Goal: Information Seeking & Learning: Learn about a topic

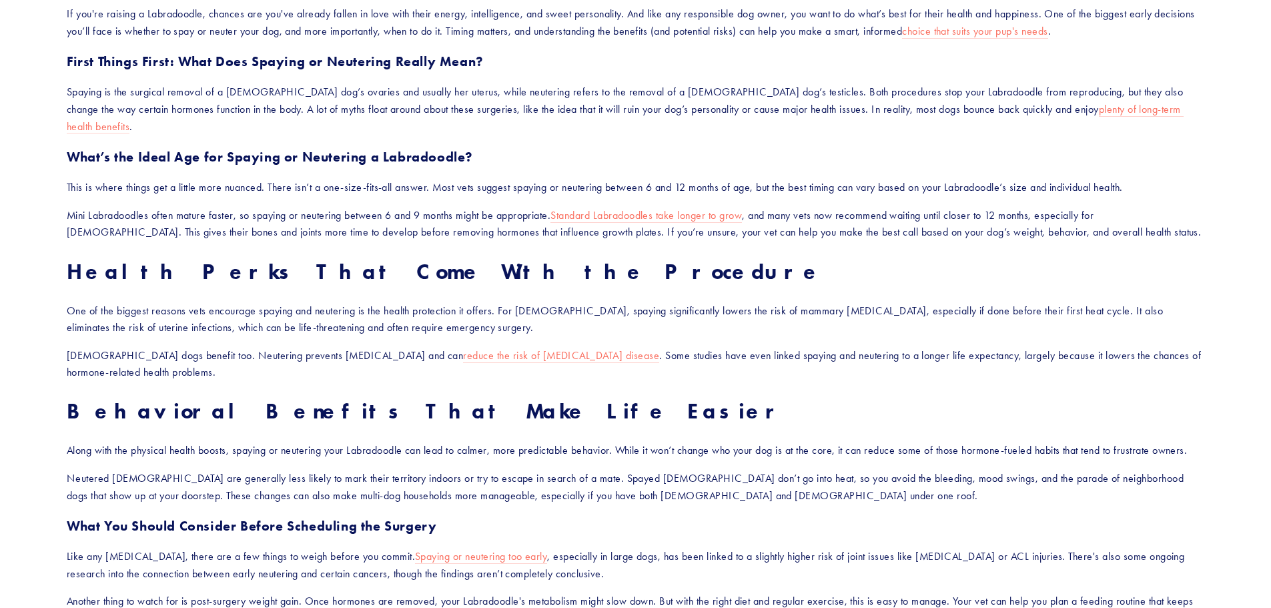
scroll to position [934, 0]
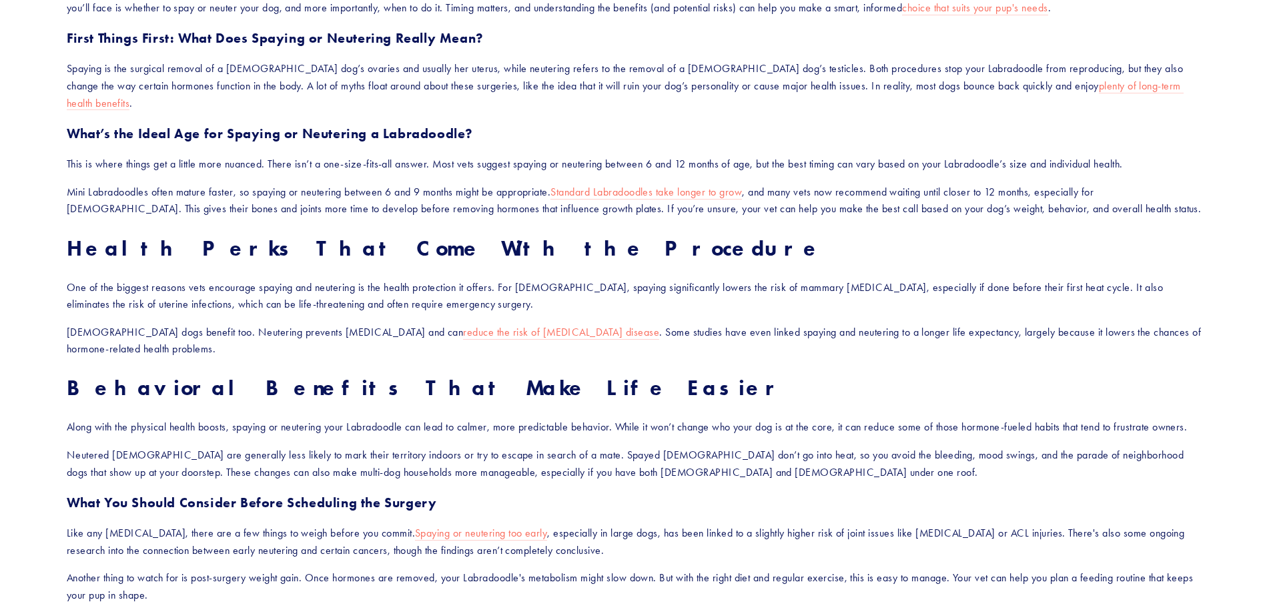
click at [27, 207] on section "When Should I Spay or Neuter My Labradoodle, and What Are the Benefits? If you'…" at bounding box center [635, 194] width 1271 height 2052
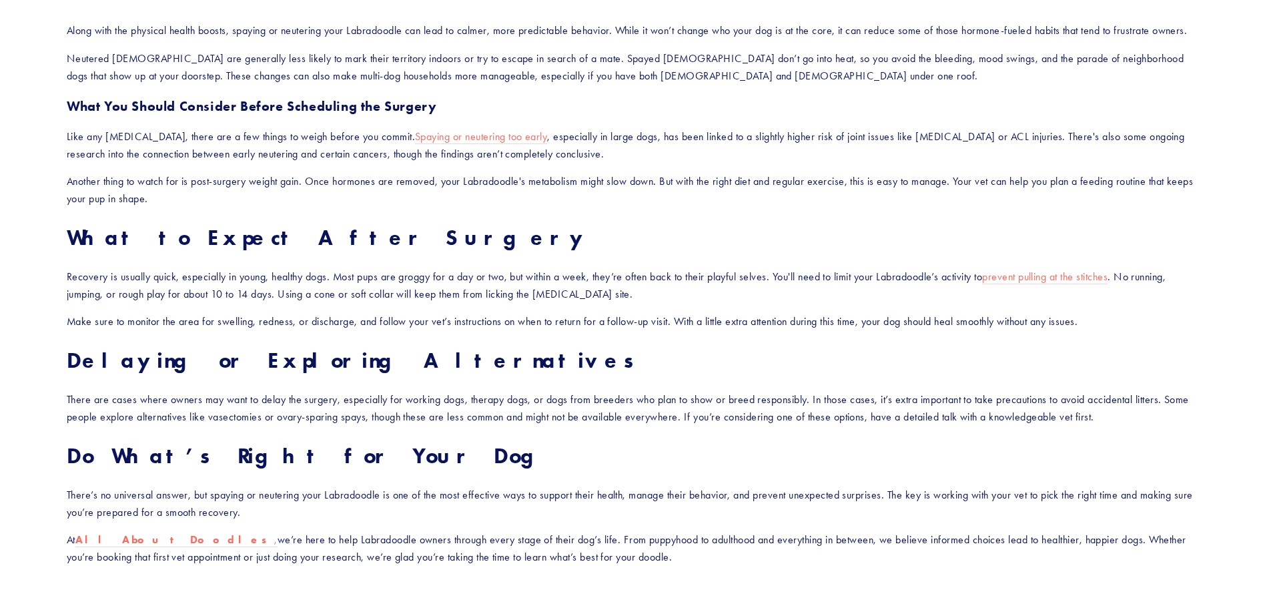
scroll to position [1335, 0]
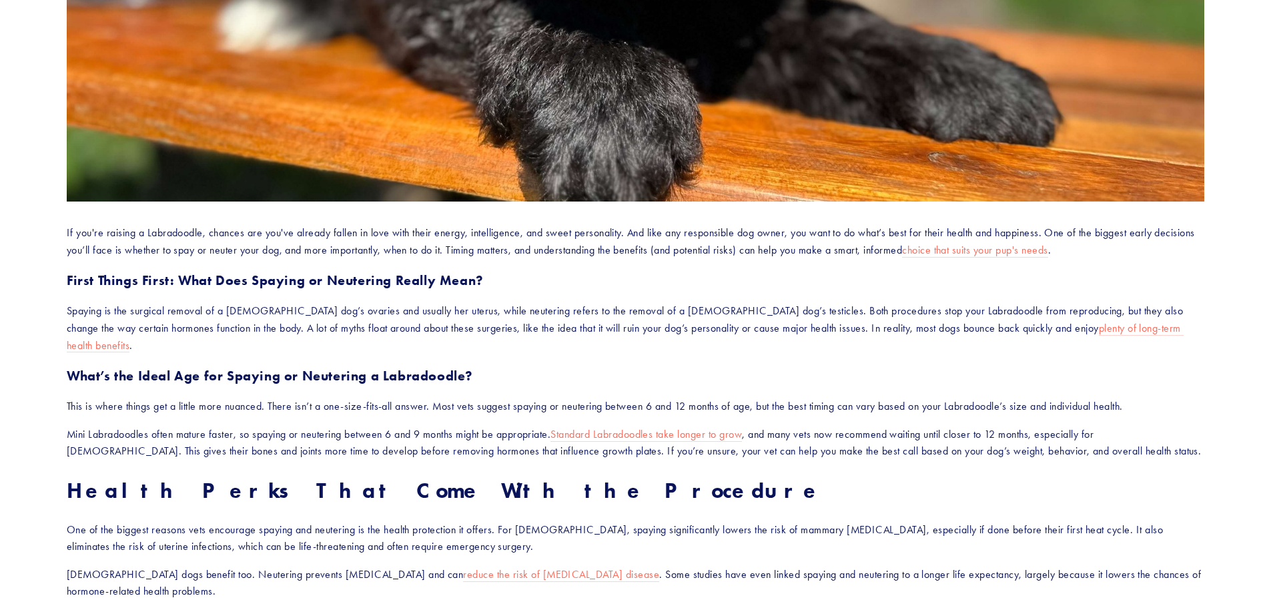
scroll to position [0, 0]
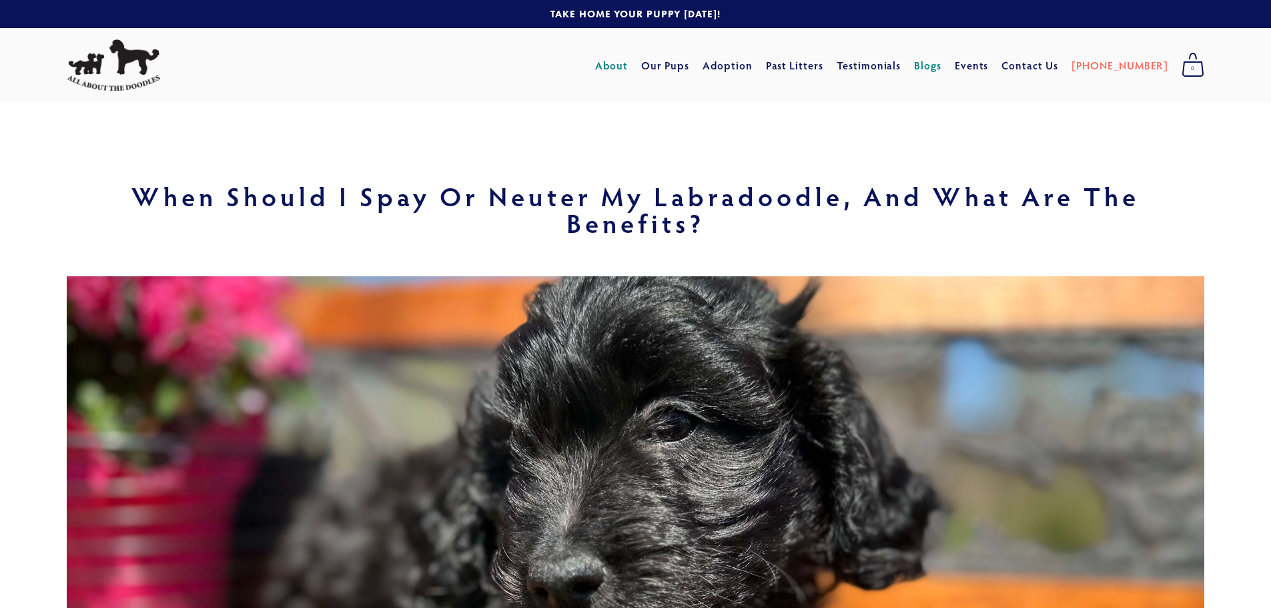
click at [628, 67] on link "About" at bounding box center [611, 65] width 33 height 24
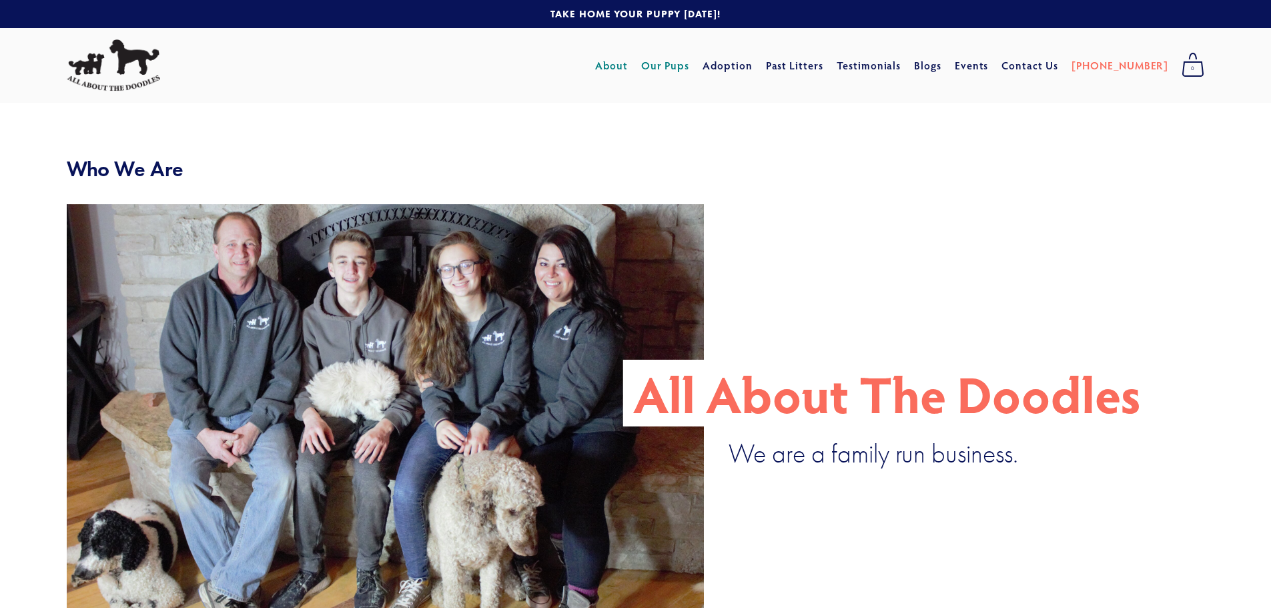
click at [690, 69] on link "Our Pups" at bounding box center [665, 65] width 49 height 24
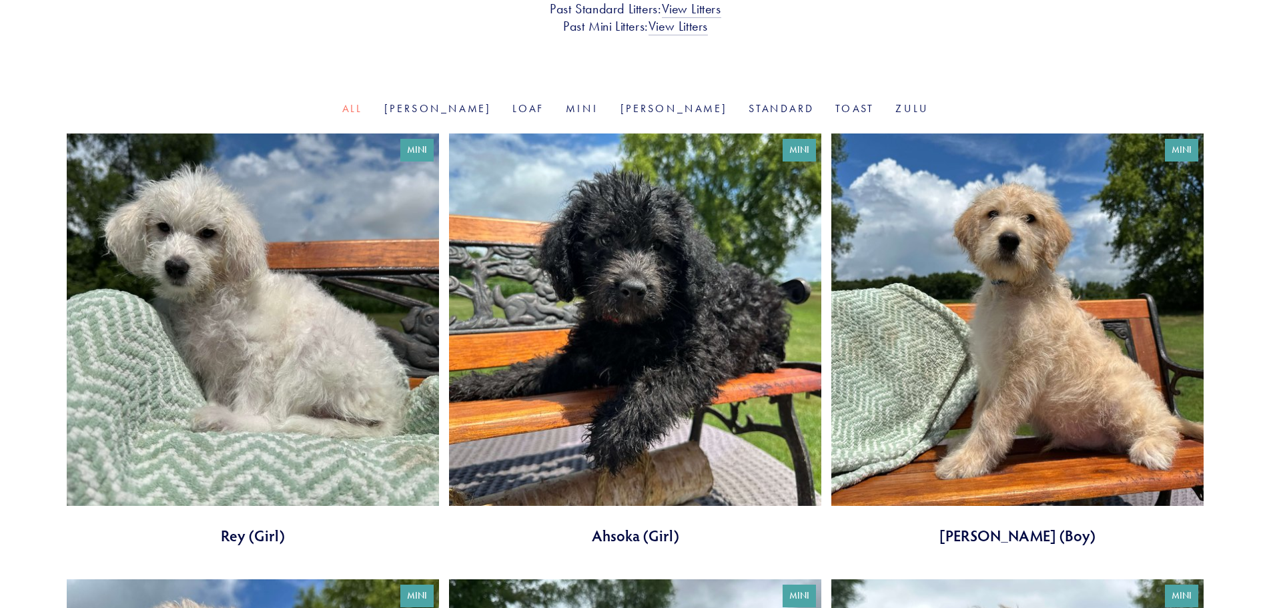
scroll to position [400, 0]
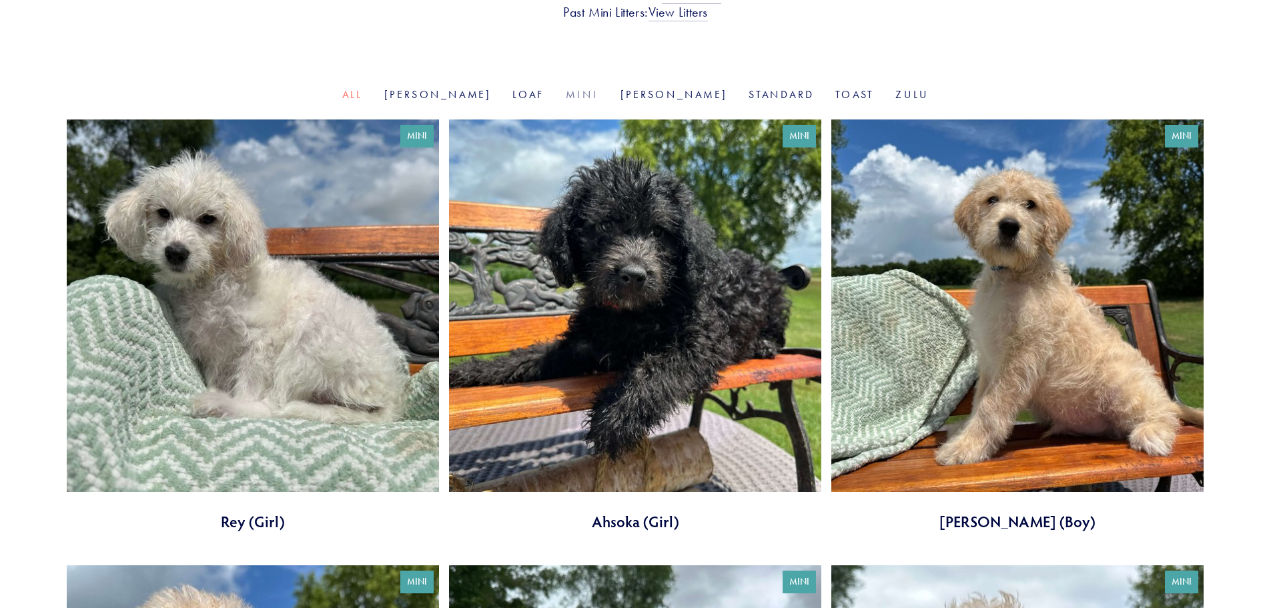
click at [588, 93] on link "Mini" at bounding box center [582, 94] width 33 height 13
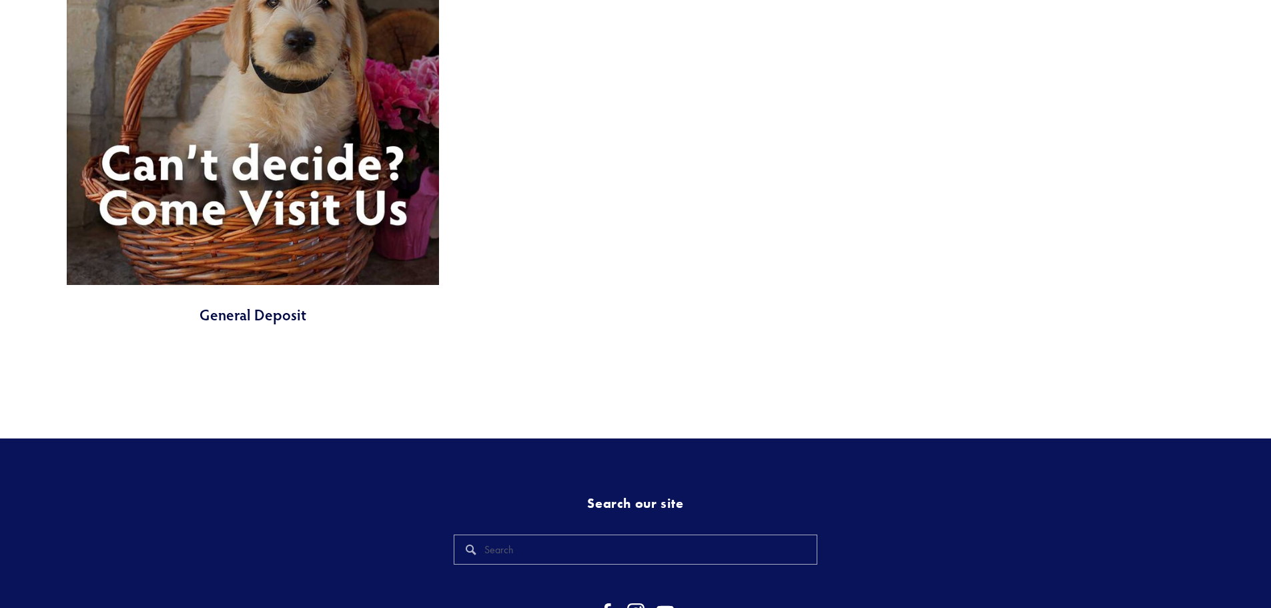
scroll to position [3870, 0]
